Goal: Task Accomplishment & Management: Manage account settings

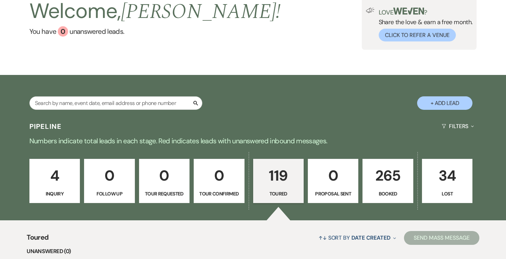
click at [379, 181] on p "265" at bounding box center [387, 175] width 41 height 23
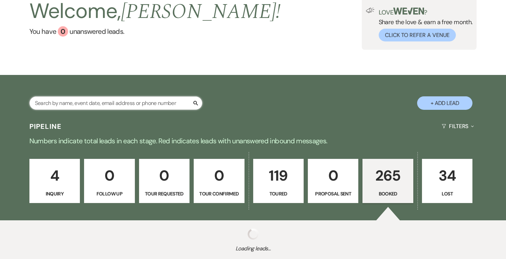
click at [118, 102] on input "text" at bounding box center [115, 102] width 173 height 13
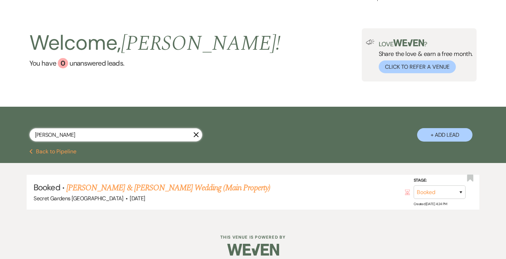
scroll to position [16, 0]
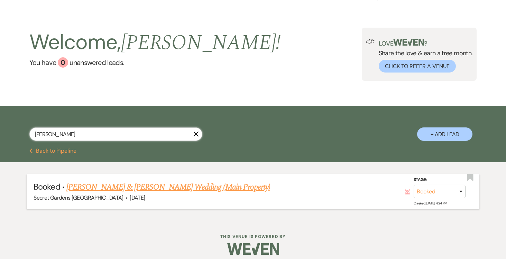
type input "[PERSON_NAME]"
click at [144, 187] on link "[PERSON_NAME] & [PERSON_NAME] Wedding (Main Property)" at bounding box center [168, 187] width 204 height 12
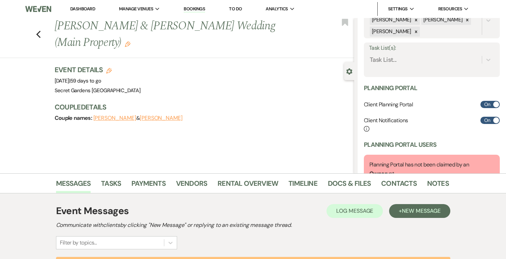
scroll to position [122, 0]
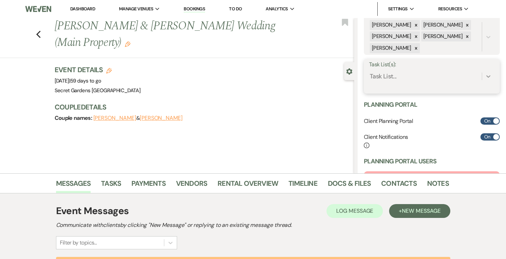
click at [487, 75] on icon at bounding box center [488, 76] width 7 height 7
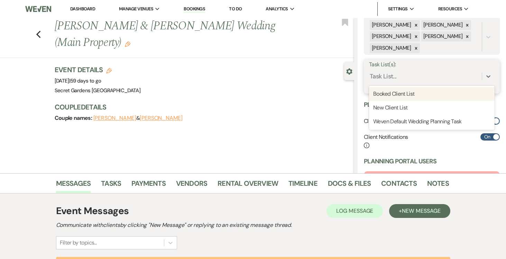
click at [459, 94] on div "Booked Client List" at bounding box center [432, 94] width 126 height 14
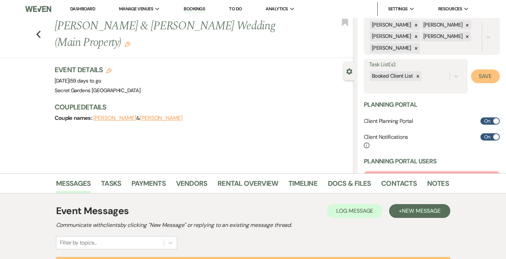
click at [487, 74] on button "Save" at bounding box center [485, 77] width 29 height 14
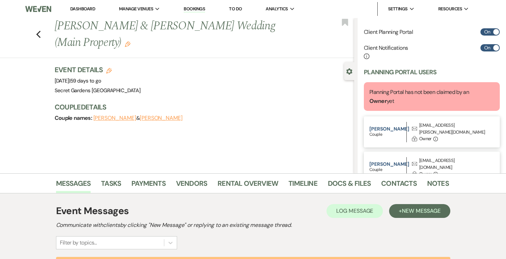
scroll to position [234, 0]
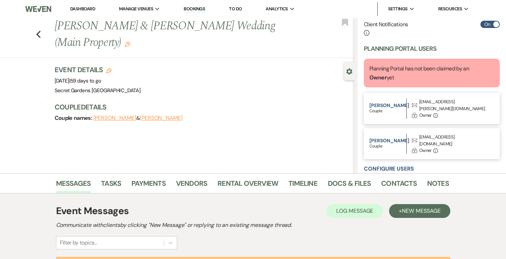
click at [149, 119] on button "[PERSON_NAME]" at bounding box center [161, 118] width 43 height 6
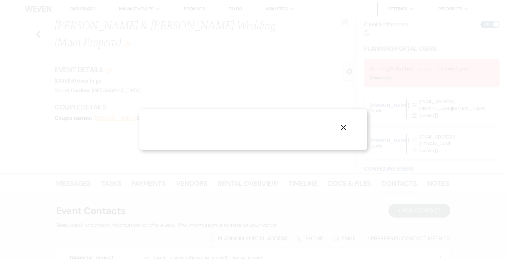
select select "1"
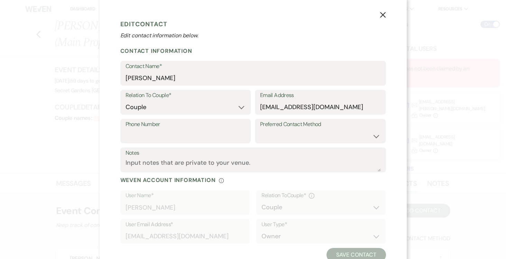
scroll to position [6, 0]
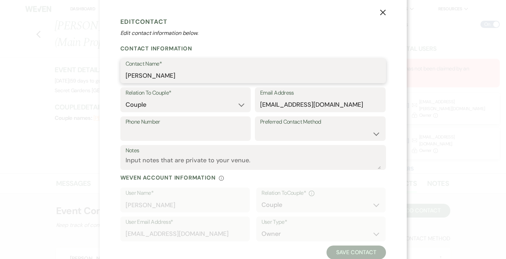
click at [191, 81] on input "[PERSON_NAME]" at bounding box center [253, 75] width 255 height 13
type input "[PERSON_NAME]"
click at [172, 130] on input "Phone Number" at bounding box center [186, 133] width 120 height 13
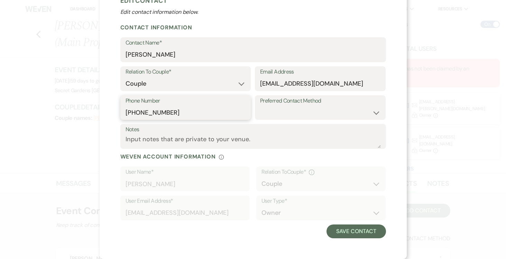
type input "[PHONE_NUMBER]"
click at [377, 112] on select "Email Phone Text" at bounding box center [320, 112] width 120 height 13
select select "text"
click at [260, 106] on select "Email Phone Text" at bounding box center [320, 112] width 120 height 13
click at [357, 231] on button "Save Contact" at bounding box center [355, 232] width 59 height 14
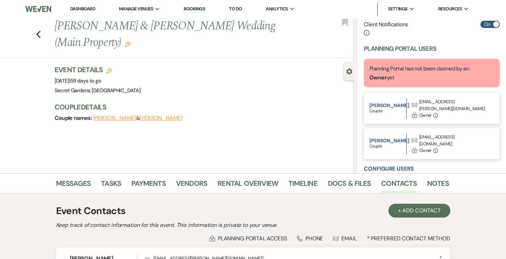
click at [143, 120] on button "[PERSON_NAME]" at bounding box center [161, 118] width 43 height 6
select select "1"
select select "text"
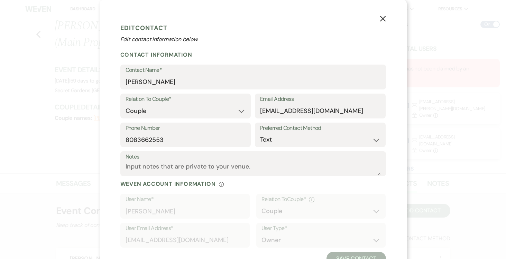
click at [383, 17] on icon "X" at bounding box center [383, 19] width 6 height 6
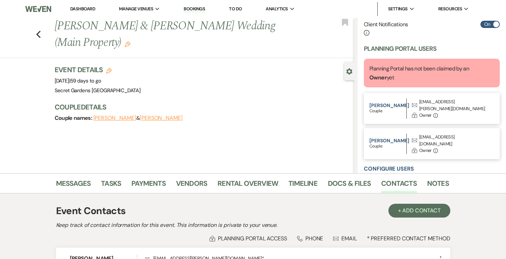
click at [100, 123] on div "Couple names: [PERSON_NAME] & [PERSON_NAME]" at bounding box center [201, 118] width 293 height 10
click at [102, 117] on button "[PERSON_NAME]" at bounding box center [114, 118] width 43 height 6
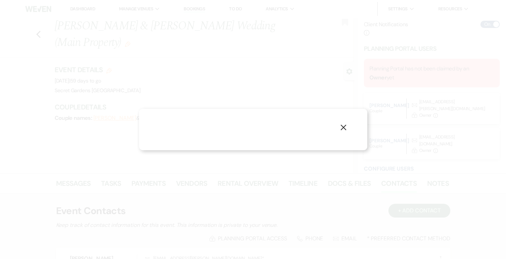
select select "1"
select select "email"
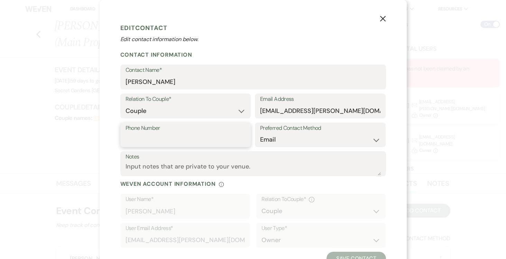
click at [189, 135] on input "Phone Number" at bounding box center [186, 139] width 120 height 13
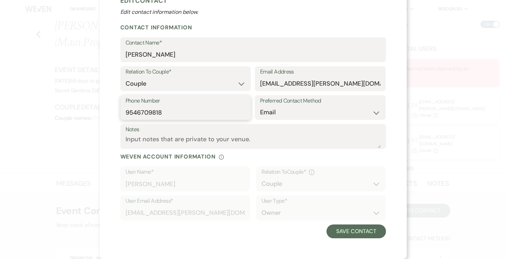
type input "9546709818"
click at [377, 110] on select "Email Phone Text" at bounding box center [320, 112] width 120 height 13
select select "text"
click at [260, 106] on select "Email Phone Text" at bounding box center [320, 112] width 120 height 13
click at [359, 230] on button "Save Contact" at bounding box center [355, 232] width 59 height 14
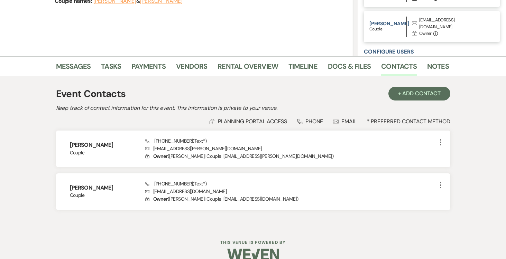
scroll to position [118, 0]
click at [83, 66] on link "Messages" at bounding box center [73, 68] width 35 height 15
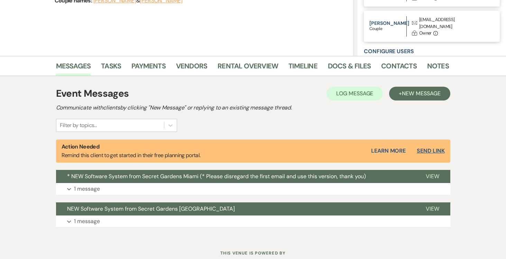
click at [440, 149] on button "Send Link" at bounding box center [431, 151] width 28 height 6
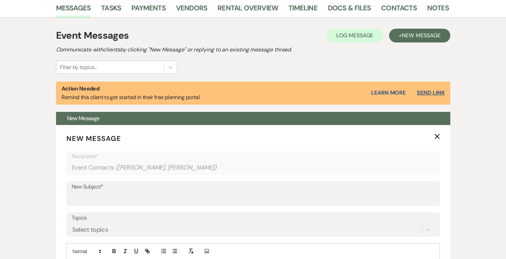
select select "14"
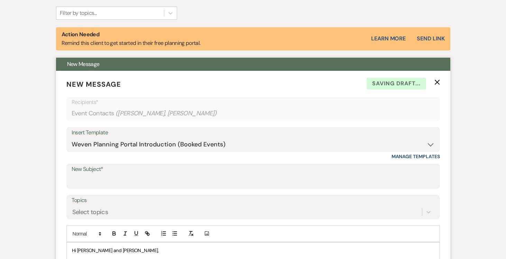
scroll to position [245, 0]
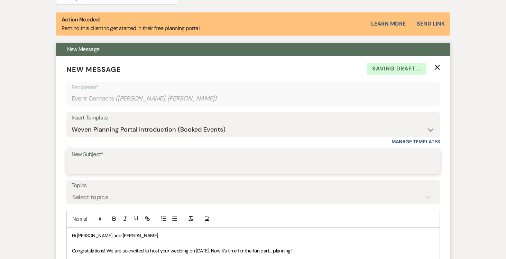
click at [179, 165] on input "New Subject*" at bounding box center [253, 166] width 363 height 13
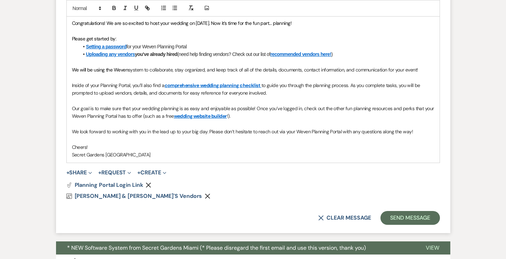
scroll to position [560, 0]
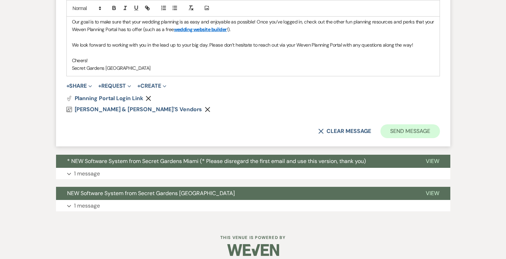
type input "Reminder to register"
click at [417, 129] on button "Send Message" at bounding box center [409, 131] width 59 height 14
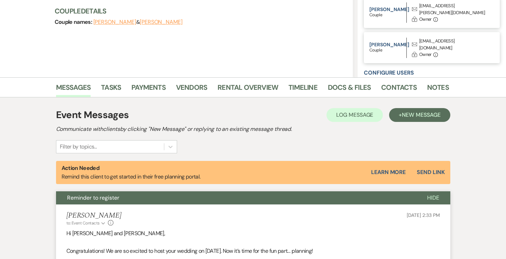
scroll to position [0, 0]
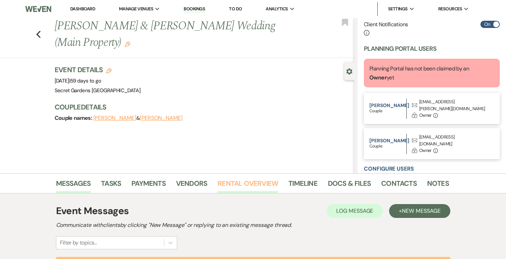
click at [246, 184] on link "Rental Overview" at bounding box center [248, 185] width 61 height 15
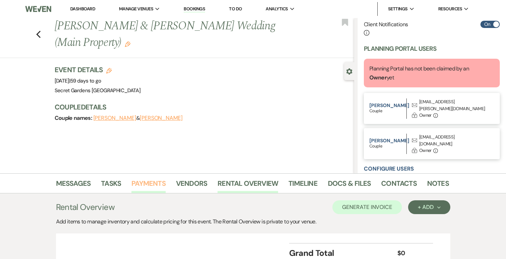
click at [147, 182] on link "Payments" at bounding box center [148, 185] width 34 height 15
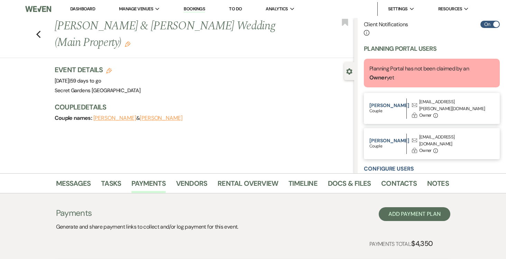
click at [80, 10] on link "Dashboard" at bounding box center [82, 9] width 25 height 6
